Goal: Task Accomplishment & Management: Manage account settings

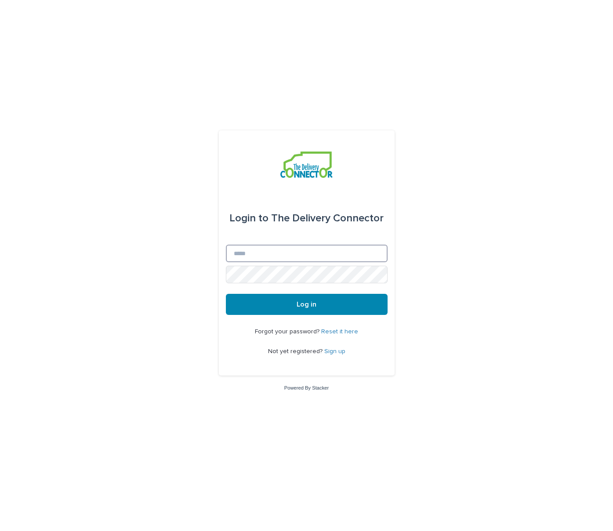
click at [285, 253] on input "Email" at bounding box center [307, 254] width 162 height 18
type input "**********"
click at [226, 294] on button "Log in" at bounding box center [307, 304] width 162 height 21
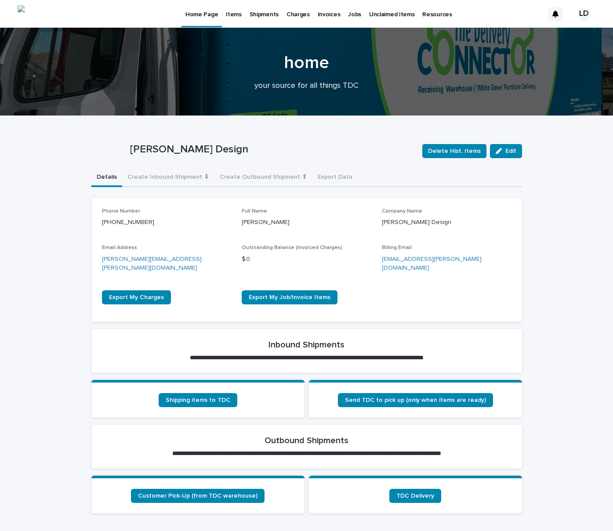
click at [235, 14] on p "Items" at bounding box center [233, 9] width 15 height 18
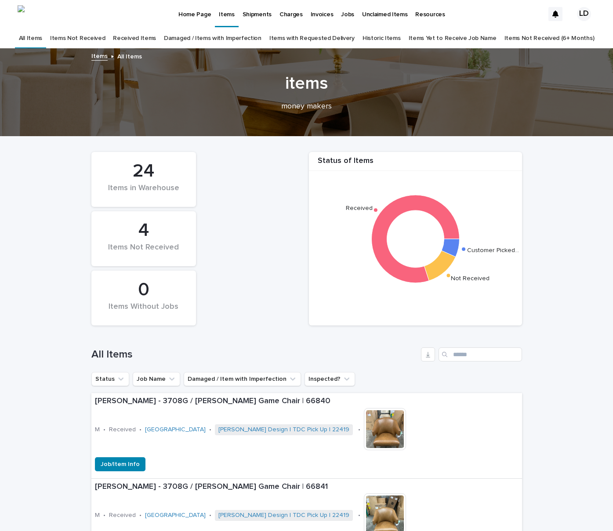
click at [105, 40] on link "Items Not Received" at bounding box center [77, 38] width 55 height 21
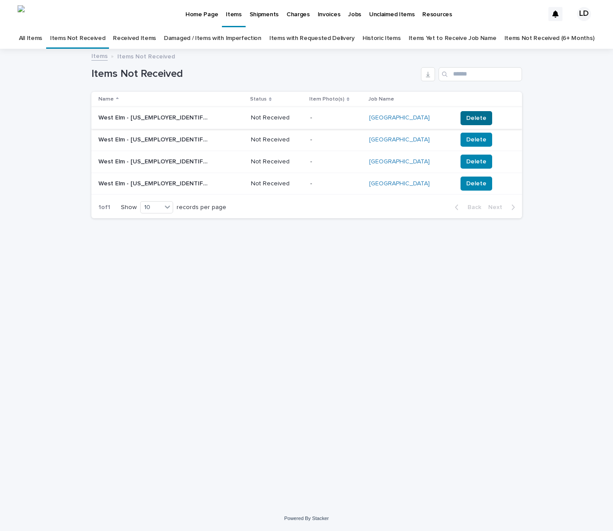
click at [470, 117] on span "Delete" at bounding box center [476, 118] width 20 height 9
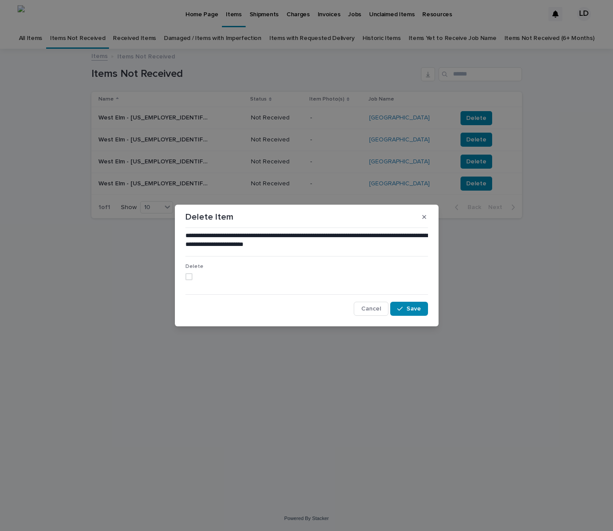
click at [189, 275] on span at bounding box center [188, 276] width 7 height 7
click at [405, 311] on div "button" at bounding box center [401, 309] width 9 height 6
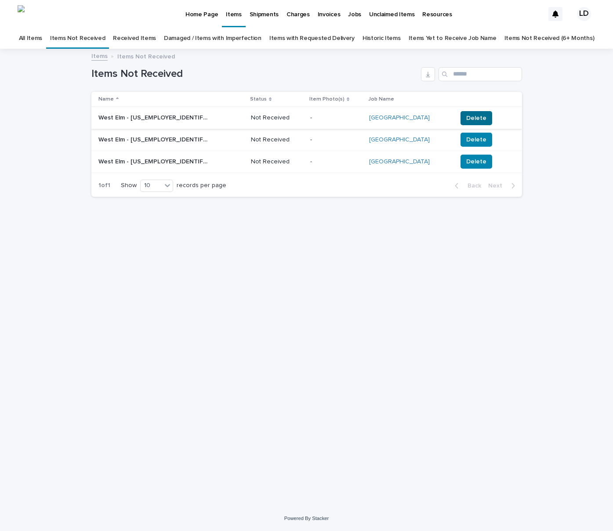
click at [474, 116] on span "Delete" at bounding box center [476, 118] width 20 height 9
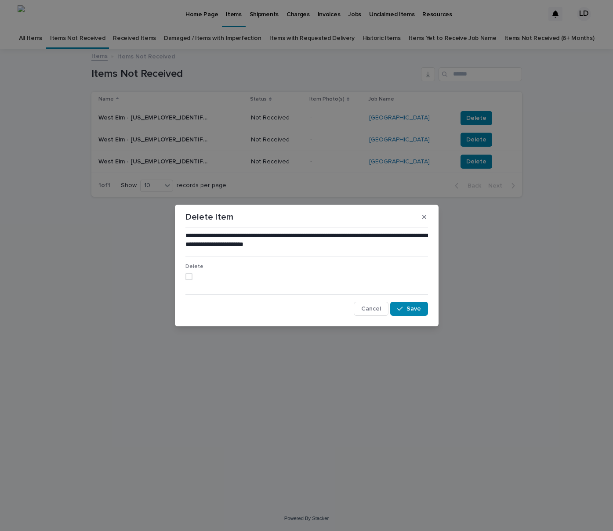
click at [191, 277] on span at bounding box center [188, 276] width 7 height 7
click at [401, 311] on icon "button" at bounding box center [399, 309] width 5 height 6
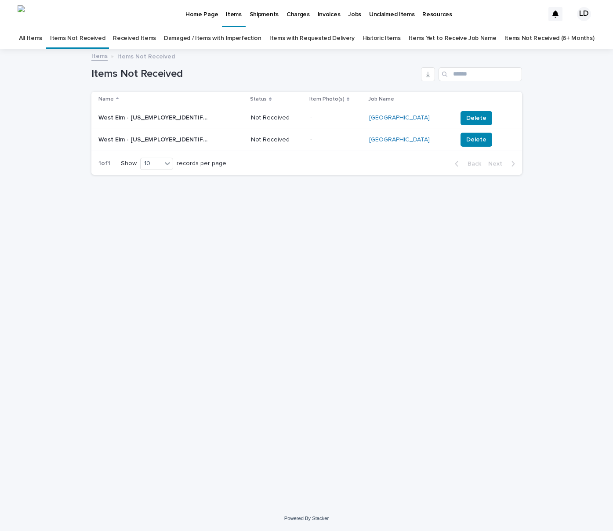
click at [190, 40] on link "Damaged / Items with Imperfection" at bounding box center [213, 38] width 98 height 21
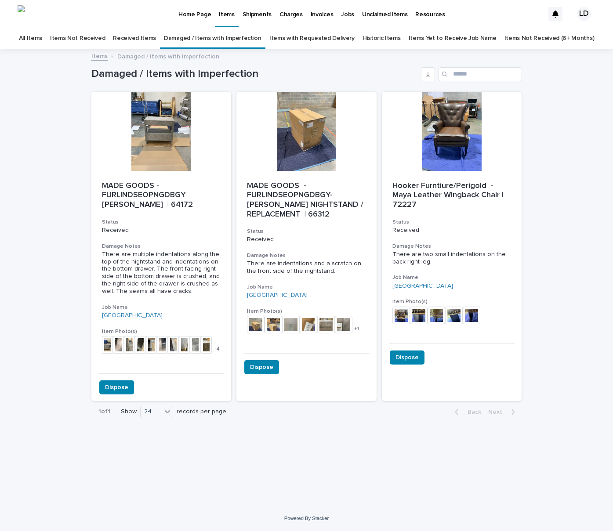
click at [227, 12] on p "Items" at bounding box center [226, 9] width 15 height 18
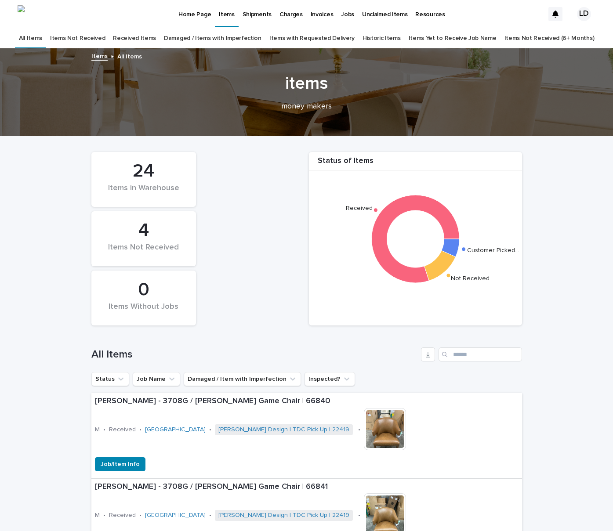
click at [105, 37] on link "Items Not Received" at bounding box center [77, 38] width 55 height 21
